Goal: Task Accomplishment & Management: Use online tool/utility

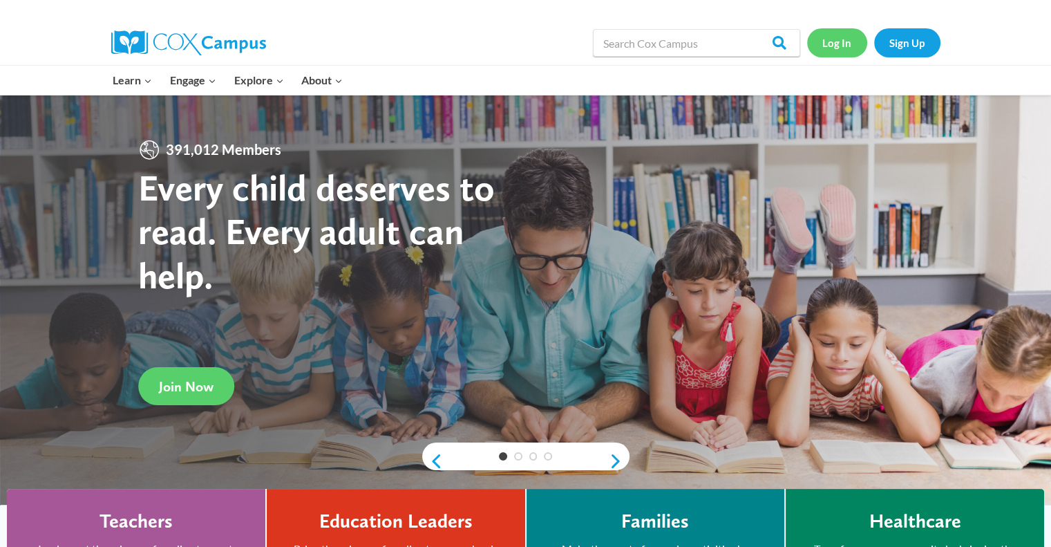
click at [841, 46] on link "Log In" at bounding box center [837, 42] width 60 height 28
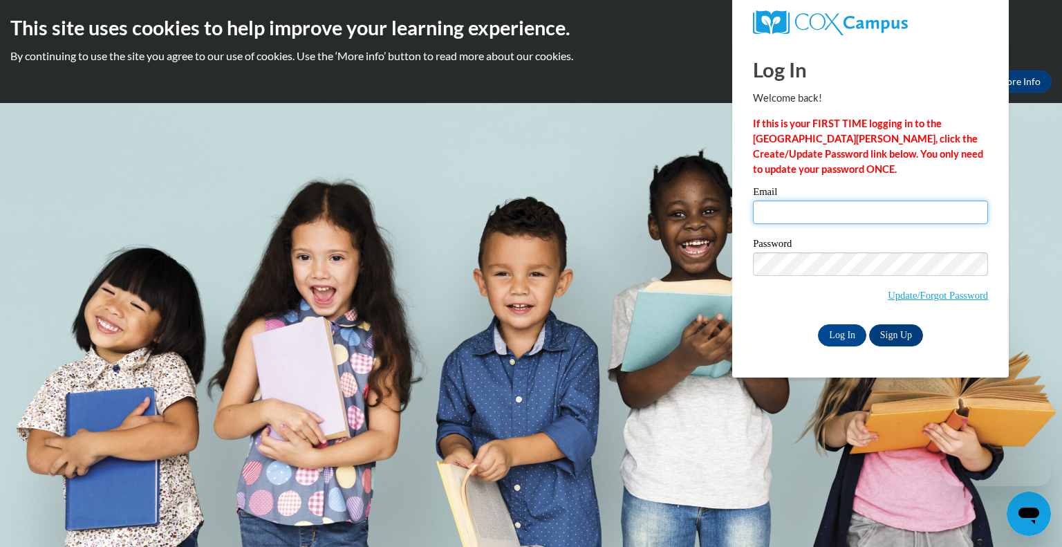
click at [825, 202] on input "Email" at bounding box center [870, 212] width 235 height 24
type input "nglaum@randall.k12.wi.us"
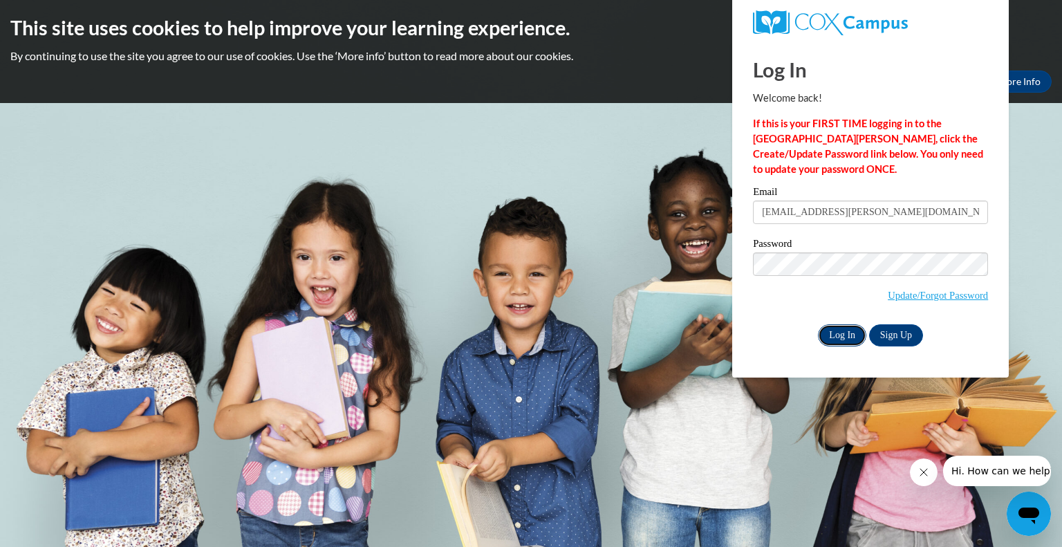
click at [832, 332] on input "Log In" at bounding box center [842, 335] width 48 height 22
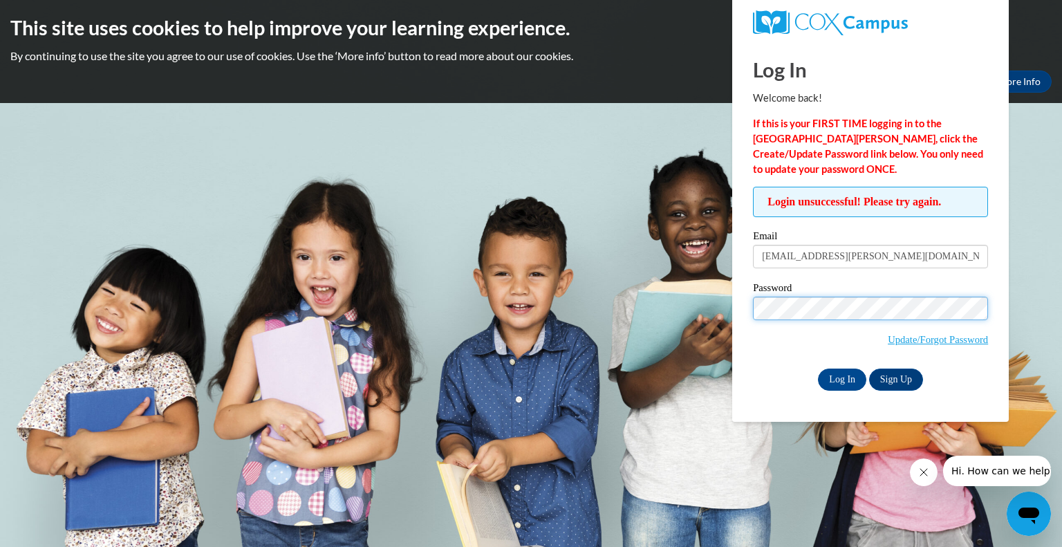
click at [818, 368] on input "Log In" at bounding box center [842, 379] width 48 height 22
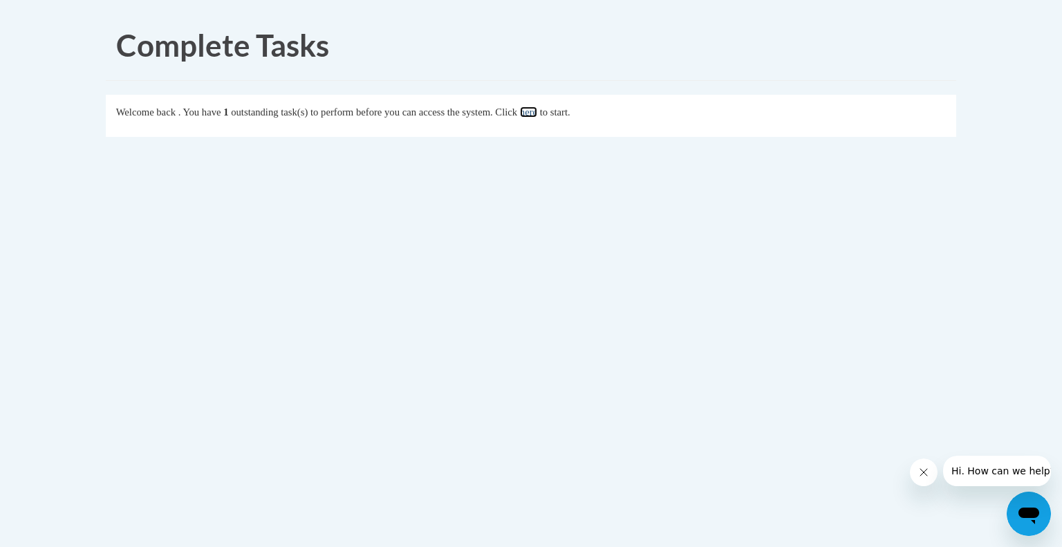
click at [537, 111] on link "here" at bounding box center [528, 111] width 17 height 11
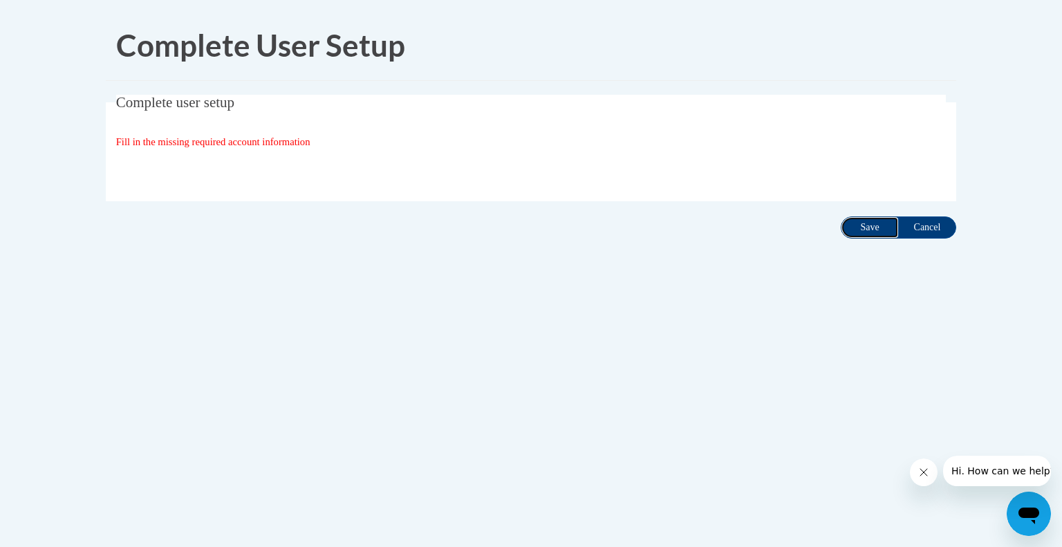
click at [867, 230] on input "Save" at bounding box center [870, 227] width 58 height 22
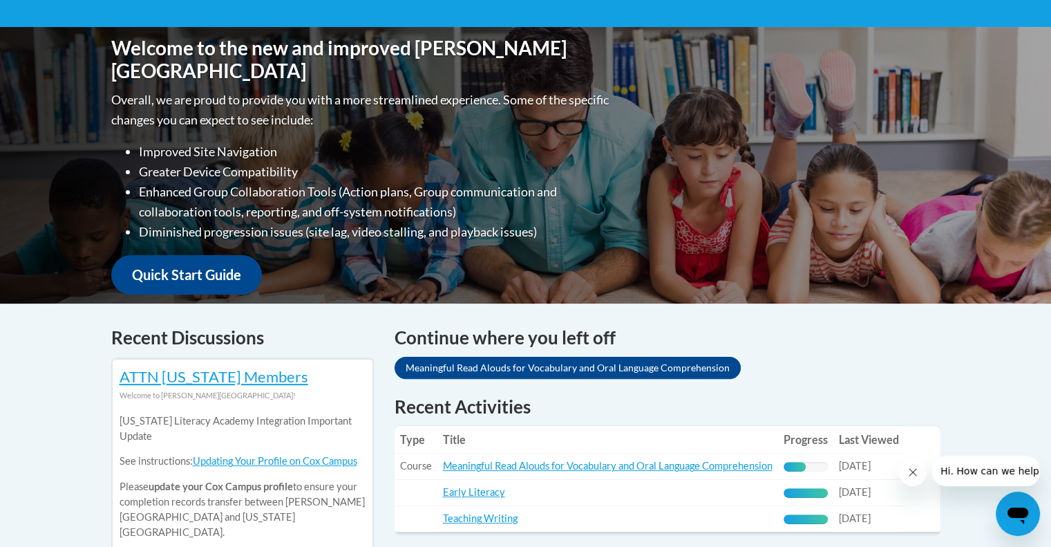
scroll to position [523, 0]
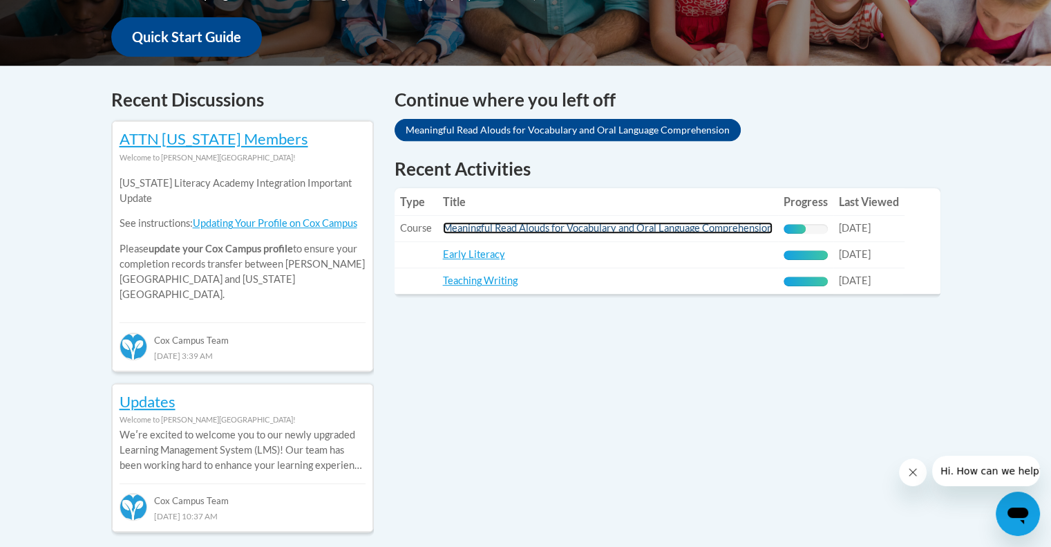
click at [672, 231] on link "Meaningful Read Alouds for Vocabulary and Oral Language Comprehension" at bounding box center [608, 228] width 330 height 12
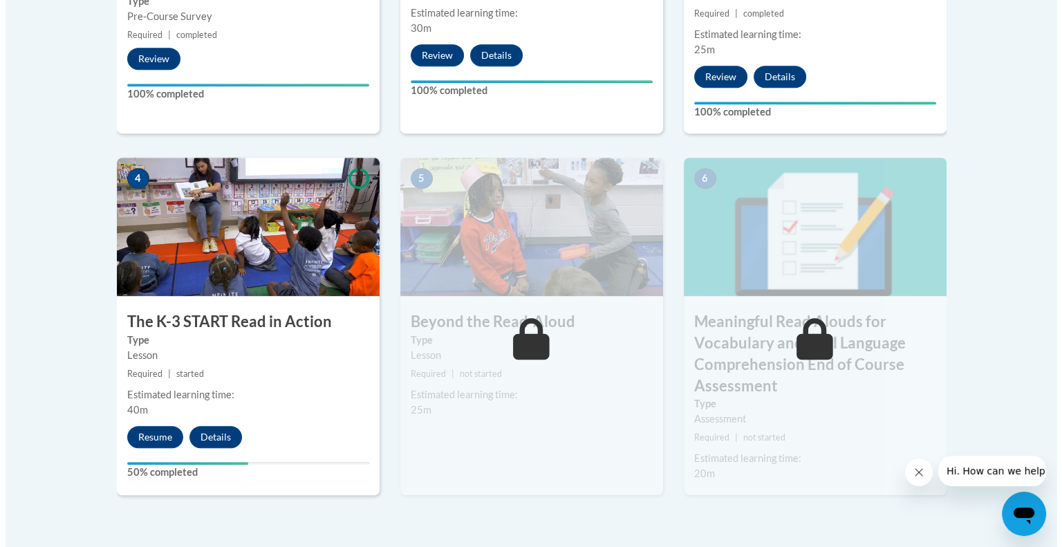
scroll to position [744, 0]
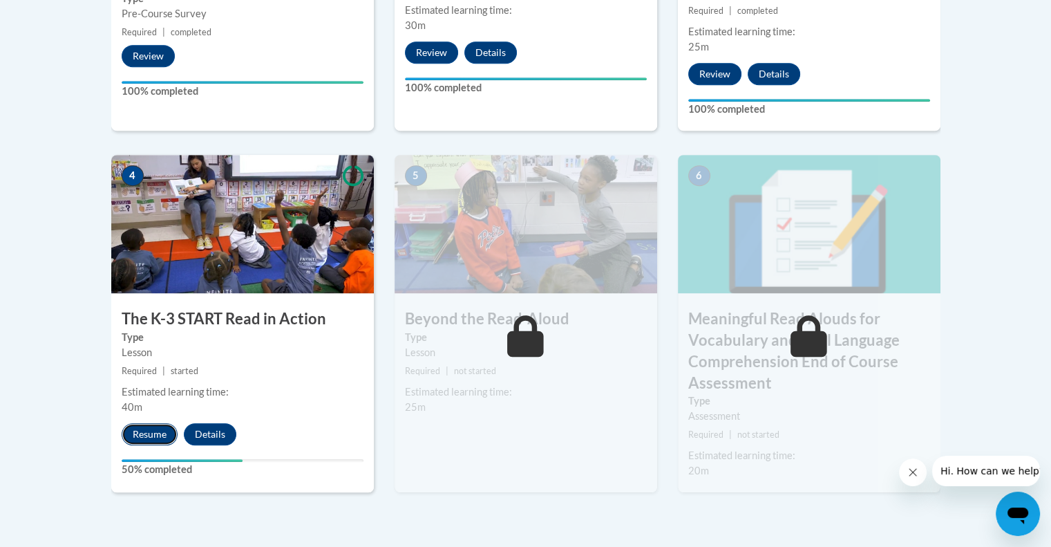
click at [138, 436] on button "Resume" at bounding box center [150, 434] width 56 height 22
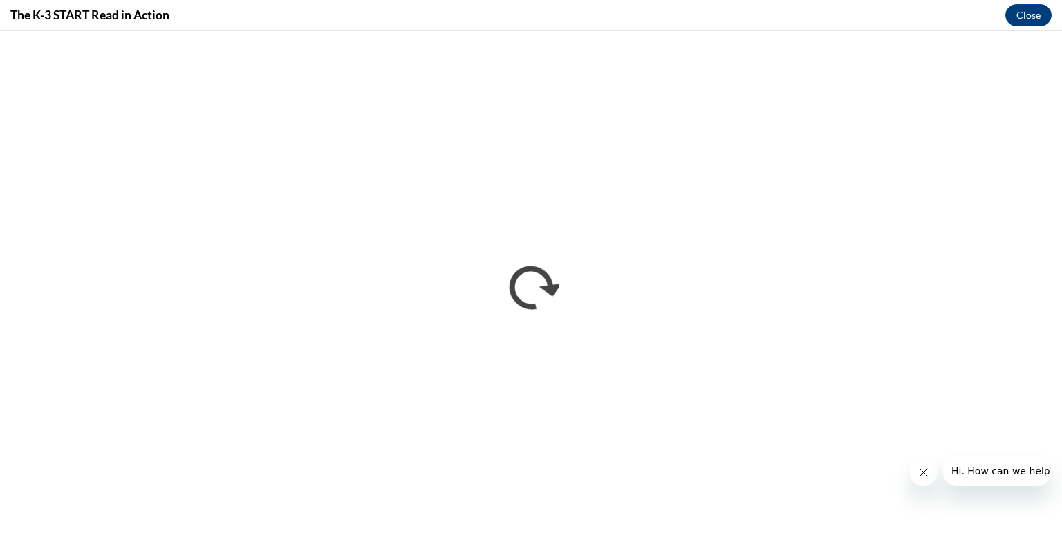
scroll to position [0, 0]
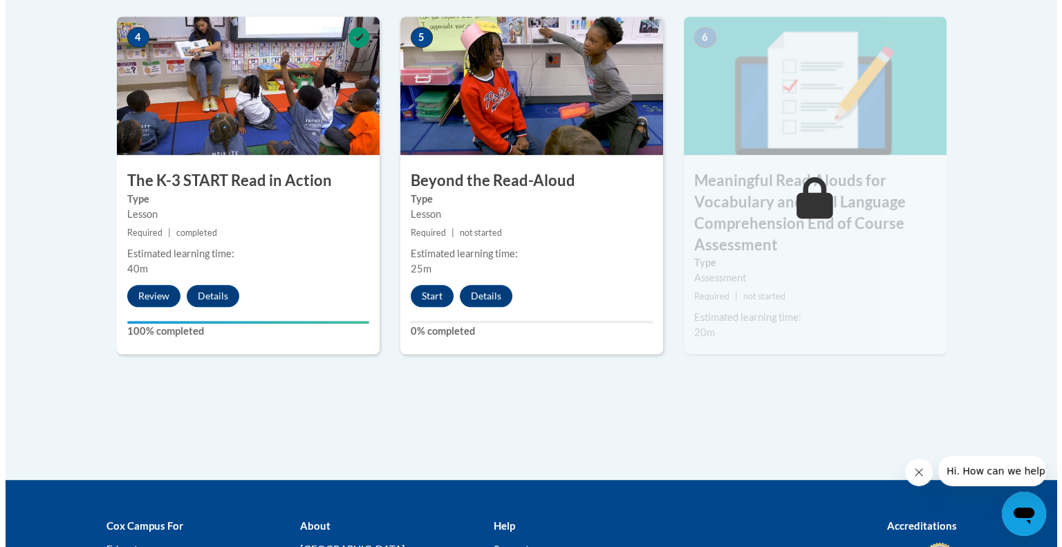
scroll to position [882, 0]
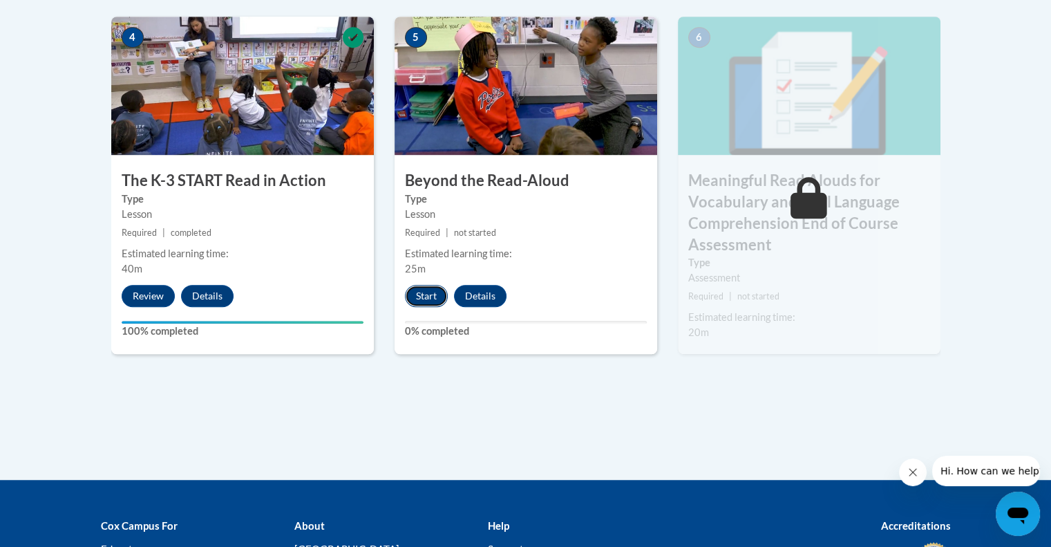
click at [433, 290] on button "Start" at bounding box center [426, 296] width 43 height 22
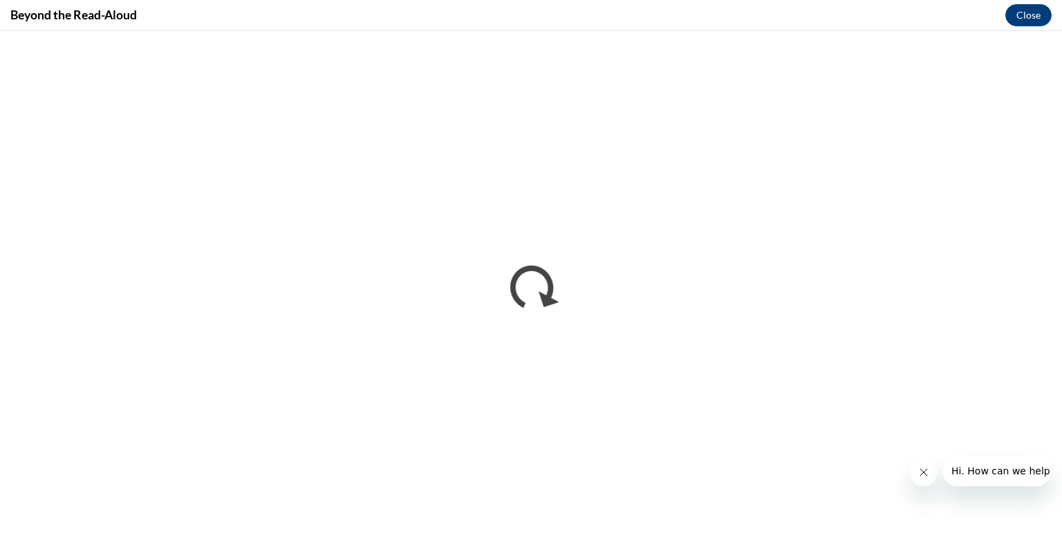
scroll to position [0, 0]
